Goal: Task Accomplishment & Management: Use online tool/utility

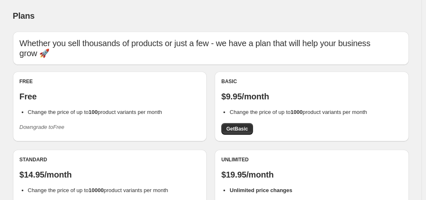
scroll to position [83, 0]
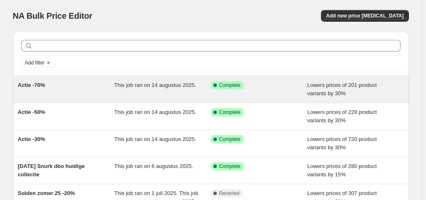
click at [42, 91] on div "Actie -70%" at bounding box center [66, 89] width 97 height 17
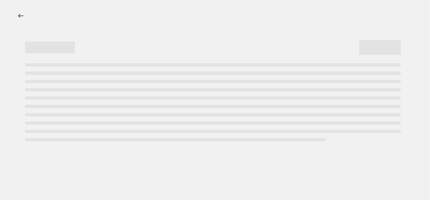
select select "percentage"
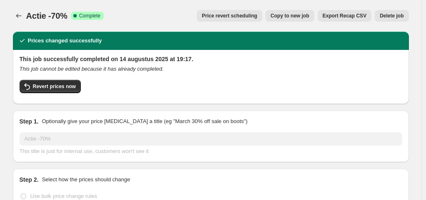
select select "tag"
click at [23, 17] on icon "Price change jobs" at bounding box center [19, 16] width 8 height 8
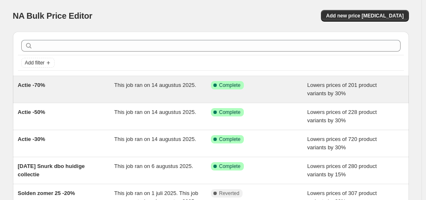
click at [142, 87] on span "This job ran on 14 augustus 2025." at bounding box center [155, 85] width 82 height 6
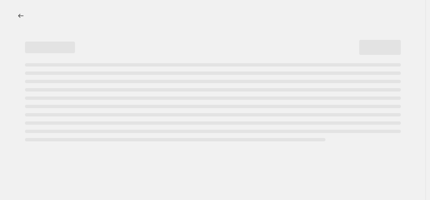
select select "percentage"
select select "tag"
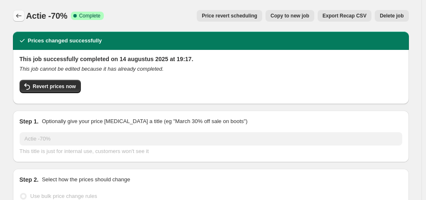
click at [20, 17] on icon "Price change jobs" at bounding box center [19, 16] width 8 height 8
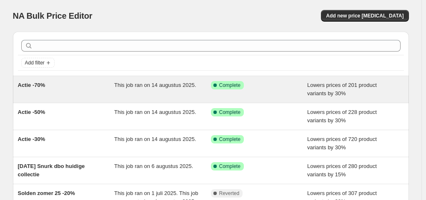
click at [35, 82] on span "Actie -70%" at bounding box center [31, 85] width 27 height 6
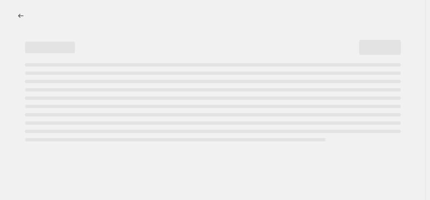
select select "percentage"
select select "tag"
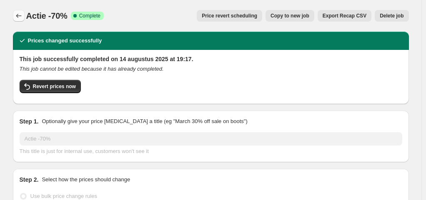
click at [23, 14] on icon "Price change jobs" at bounding box center [19, 16] width 8 height 8
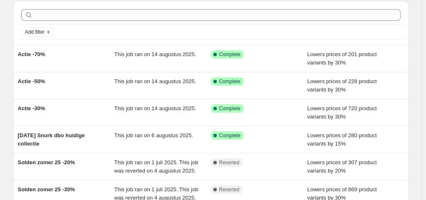
scroll to position [42, 0]
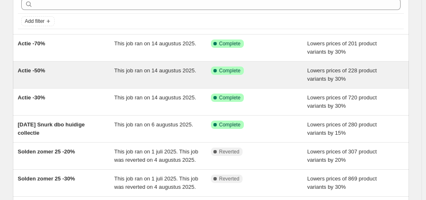
click at [25, 76] on div "Actie -50%" at bounding box center [66, 75] width 97 height 17
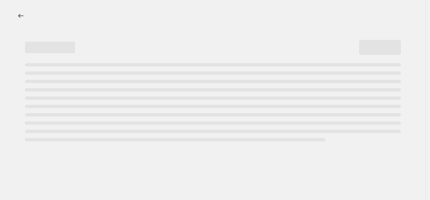
select select "percentage"
select select "tag"
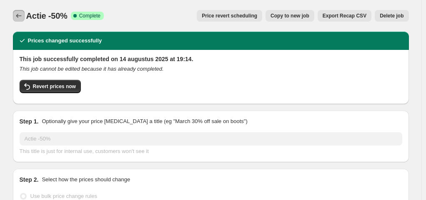
click at [23, 20] on icon "Price change jobs" at bounding box center [19, 16] width 8 height 8
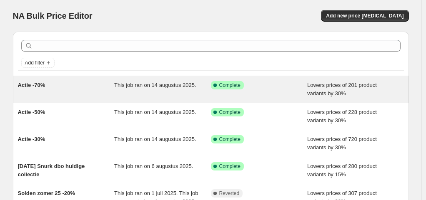
click at [34, 87] on span "Actie -70%" at bounding box center [31, 85] width 27 height 6
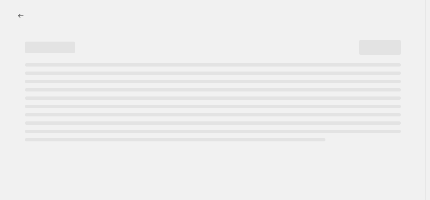
select select "percentage"
select select "tag"
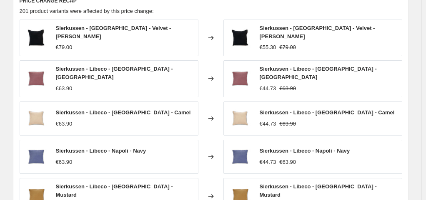
scroll to position [750, 0]
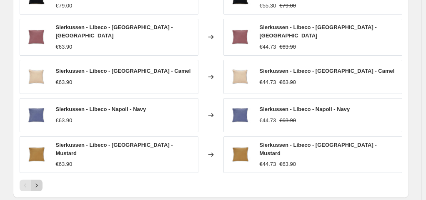
click at [36, 182] on icon "Next" at bounding box center [36, 186] width 8 height 8
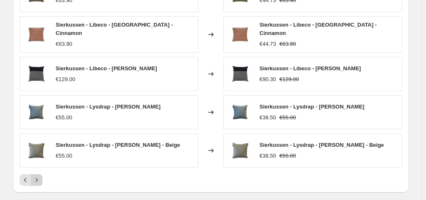
click at [37, 176] on icon "Next" at bounding box center [36, 180] width 8 height 8
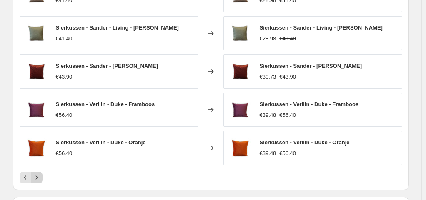
click at [41, 174] on icon "Next" at bounding box center [36, 178] width 8 height 8
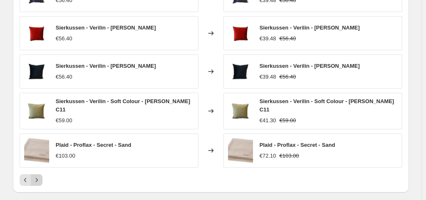
click at [36, 176] on icon "Next" at bounding box center [36, 180] width 8 height 8
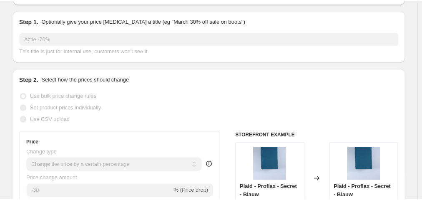
scroll to position [0, 0]
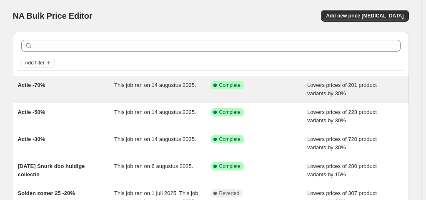
click at [35, 85] on span "Actie -70%" at bounding box center [31, 85] width 27 height 6
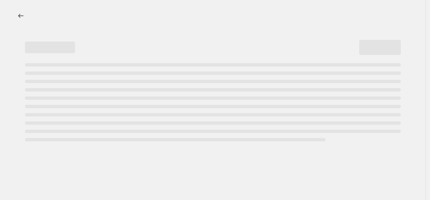
select select "percentage"
select select "tag"
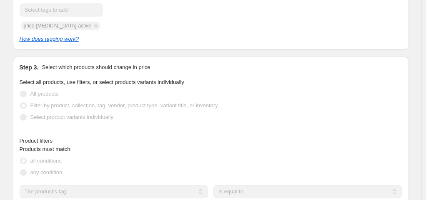
scroll to position [832, 0]
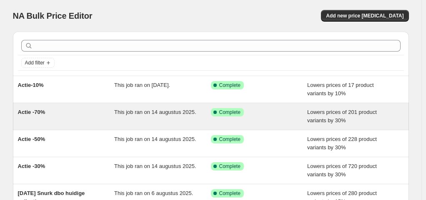
click at [41, 112] on span "Actie -70%" at bounding box center [31, 112] width 27 height 6
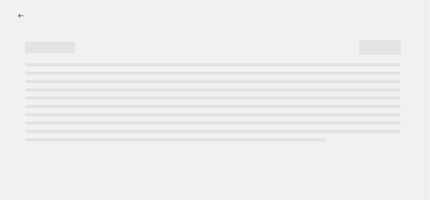
select select "percentage"
select select "tag"
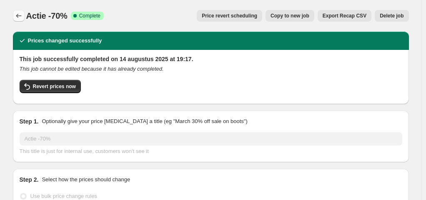
click at [21, 19] on icon "Price change jobs" at bounding box center [19, 16] width 8 height 8
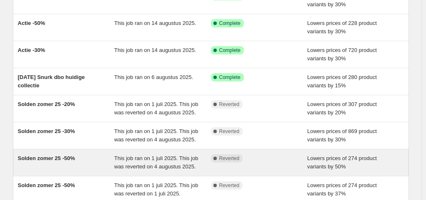
scroll to position [167, 0]
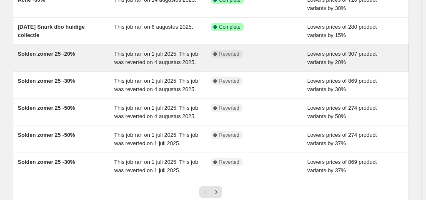
click at [81, 54] on div "Solden zomer 25 -20%" at bounding box center [66, 58] width 97 height 17
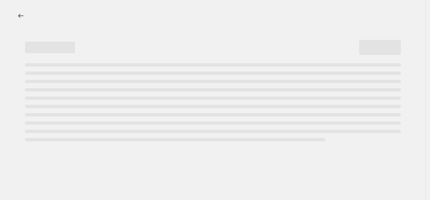
select select "percentage"
select select "tag"
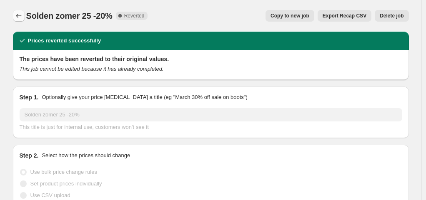
click at [21, 15] on icon "Price change jobs" at bounding box center [19, 16] width 8 height 8
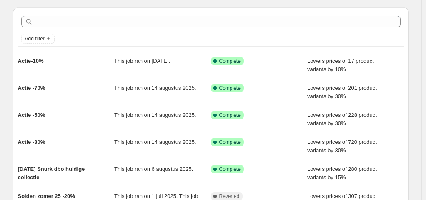
scroll to position [42, 0]
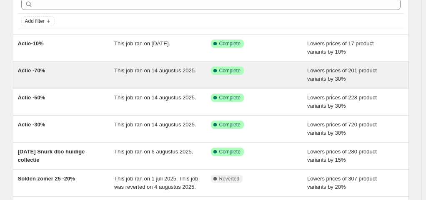
click at [45, 71] on span "Actie -70%" at bounding box center [31, 70] width 27 height 6
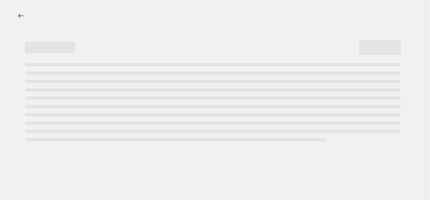
select select "percentage"
select select "tag"
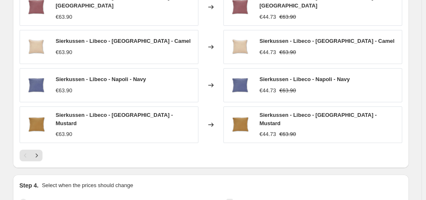
scroll to position [832, 0]
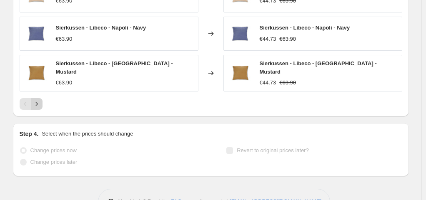
click at [41, 100] on icon "Next" at bounding box center [36, 104] width 8 height 8
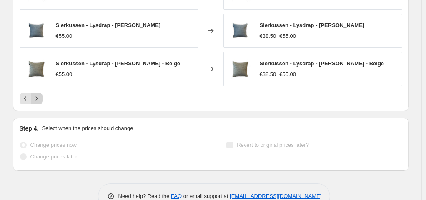
click at [41, 95] on icon "Next" at bounding box center [36, 99] width 8 height 8
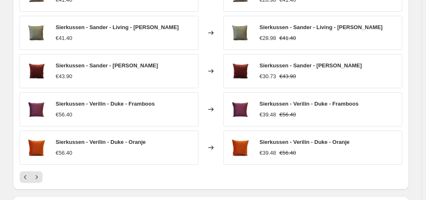
scroll to position [748, 0]
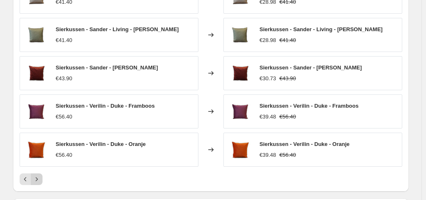
click at [40, 175] on icon "Next" at bounding box center [36, 179] width 8 height 8
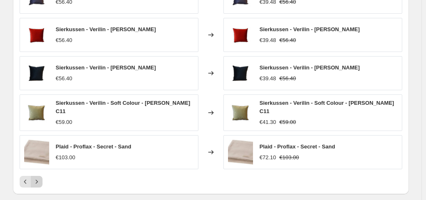
click at [40, 178] on icon "Next" at bounding box center [36, 182] width 8 height 8
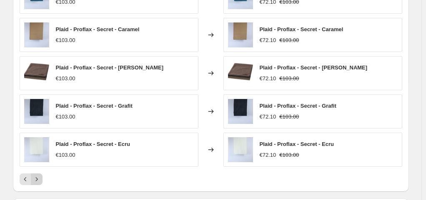
click at [40, 175] on icon "Next" at bounding box center [36, 179] width 8 height 8
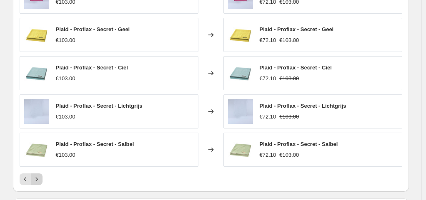
click at [40, 175] on icon "Next" at bounding box center [36, 179] width 8 height 8
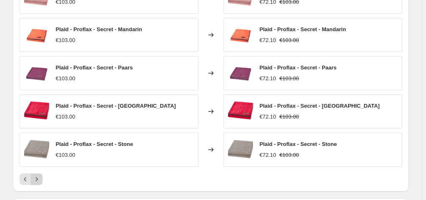
click at [40, 175] on icon "Next" at bounding box center [36, 179] width 8 height 8
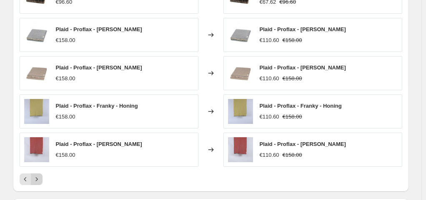
click at [40, 175] on icon "Next" at bounding box center [36, 179] width 8 height 8
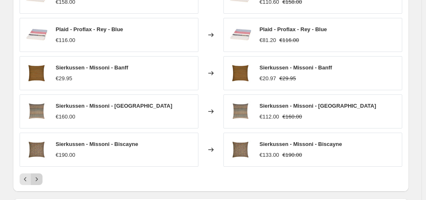
click at [40, 175] on icon "Next" at bounding box center [36, 179] width 8 height 8
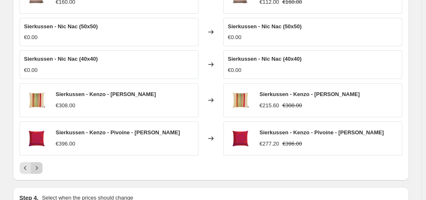
click at [40, 157] on div "PRICE CHANGE RECAP 201 product variants were affected by this price change: Sie…" at bounding box center [211, 65] width 396 height 230
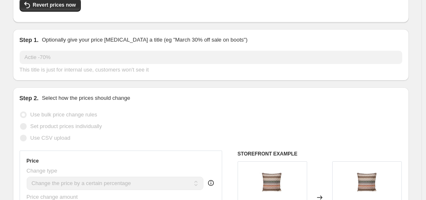
scroll to position [0, 0]
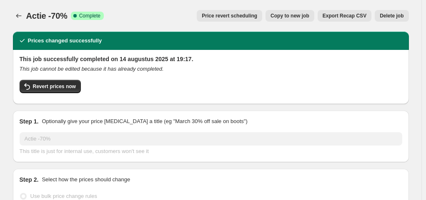
click at [343, 15] on span "Export Recap CSV" at bounding box center [344, 15] width 44 height 7
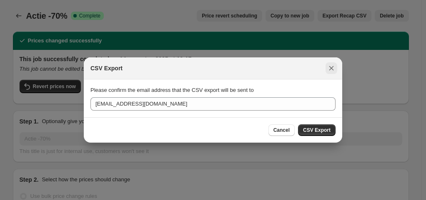
click at [332, 69] on icon "Close" at bounding box center [331, 68] width 5 height 5
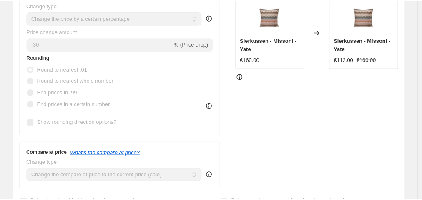
scroll to position [250, 0]
